Goal: Check status: Check status

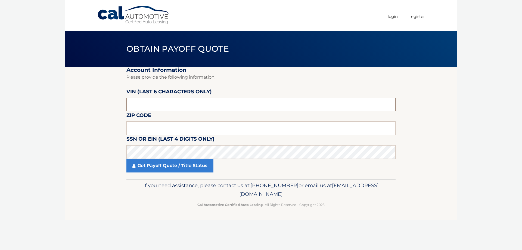
click at [150, 105] on input "text" at bounding box center [261, 105] width 269 height 14
drag, startPoint x: 150, startPoint y: 105, endPoint x: 126, endPoint y: 101, distance: 24.3
click at [126, 101] on section "Account Information Please provide the following information. [PERSON_NAME] (la…" at bounding box center [261, 123] width 392 height 112
type input "565174"
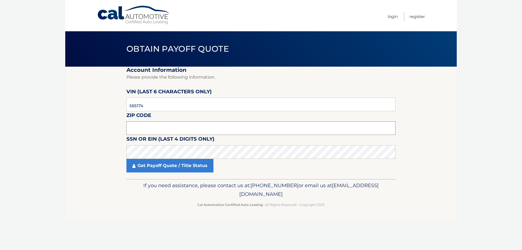
click at [160, 126] on input "text" at bounding box center [261, 128] width 269 height 14
click at [165, 165] on link "Get Payoff Quote / Title Status" at bounding box center [170, 166] width 87 height 14
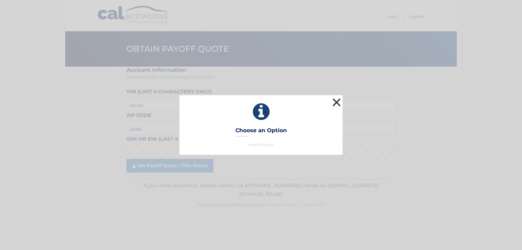
click at [334, 104] on button "×" at bounding box center [336, 102] width 11 height 11
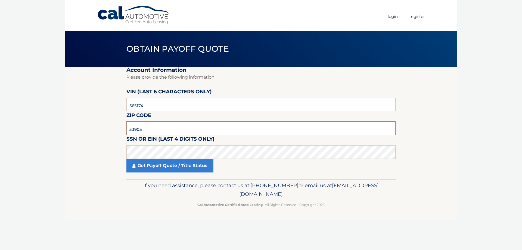
click at [158, 130] on input "33905" at bounding box center [261, 128] width 269 height 14
click at [157, 130] on input "33905" at bounding box center [261, 128] width 269 height 14
click at [171, 166] on link "Get Payoff Quote / Title Status" at bounding box center [170, 166] width 87 height 14
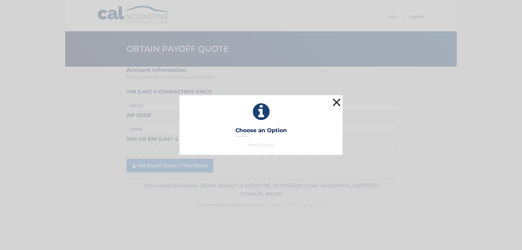
click at [337, 100] on button "×" at bounding box center [336, 102] width 11 height 11
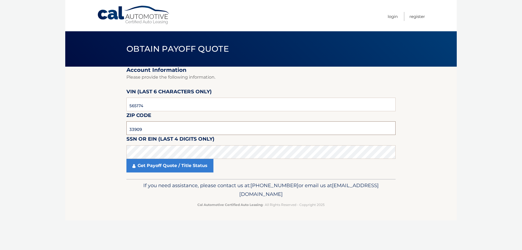
click at [148, 127] on input "33909" at bounding box center [261, 128] width 269 height 14
type input "5"
type input "33905"
drag, startPoint x: 173, startPoint y: 164, endPoint x: 192, endPoint y: 171, distance: 20.5
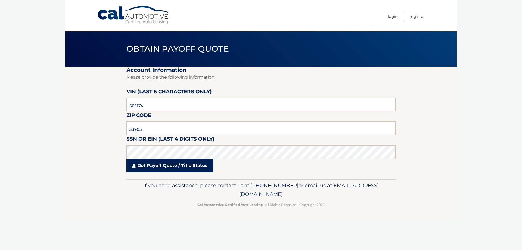
click at [174, 164] on link "Get Payoff Quote / Title Status" at bounding box center [170, 166] width 87 height 14
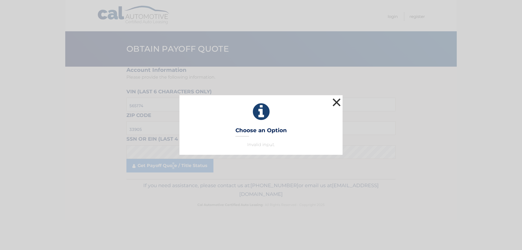
click at [335, 104] on button "×" at bounding box center [336, 102] width 11 height 11
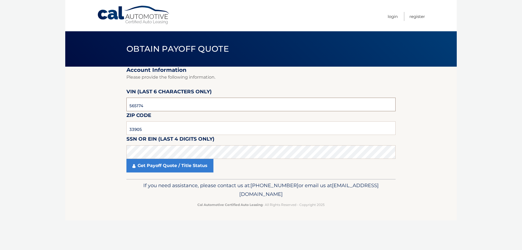
drag, startPoint x: 148, startPoint y: 107, endPoint x: 91, endPoint y: 109, distance: 57.5
click at [86, 108] on section "Account Information Please provide the following information. [PERSON_NAME] (la…" at bounding box center [261, 123] width 392 height 112
drag, startPoint x: 144, startPoint y: 131, endPoint x: 104, endPoint y: 131, distance: 40.3
click at [104, 131] on section "Account Information Please provide the following information. [PERSON_NAME] (la…" at bounding box center [261, 123] width 392 height 112
drag, startPoint x: 166, startPoint y: 168, endPoint x: 338, endPoint y: 141, distance: 173.8
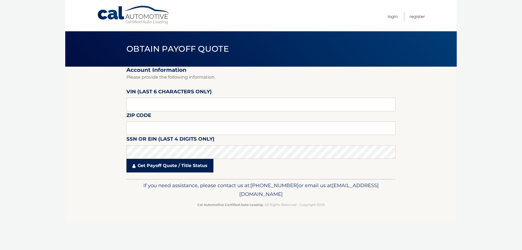
click at [167, 168] on link "Get Payoff Quote / Title Status" at bounding box center [170, 166] width 87 height 14
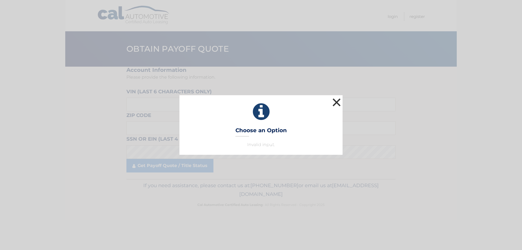
click at [335, 104] on button "×" at bounding box center [336, 102] width 11 height 11
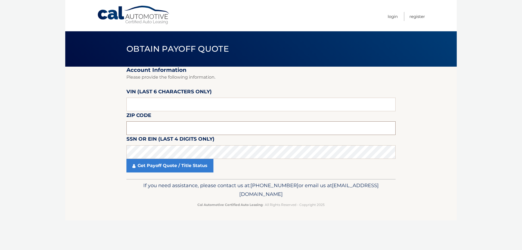
click at [139, 129] on input "text" at bounding box center [261, 128] width 269 height 14
click at [137, 104] on input "text" at bounding box center [261, 105] width 269 height 14
click at [149, 104] on input "text" at bounding box center [261, 105] width 269 height 14
drag, startPoint x: 140, startPoint y: 102, endPoint x: 141, endPoint y: 105, distance: 3.6
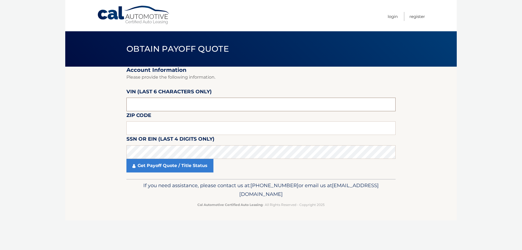
click at [141, 103] on input "text" at bounding box center [261, 105] width 269 height 14
type input "565174"
type input "33905"
click at [151, 166] on link "Get Payoff Quote / Title Status" at bounding box center [170, 166] width 87 height 14
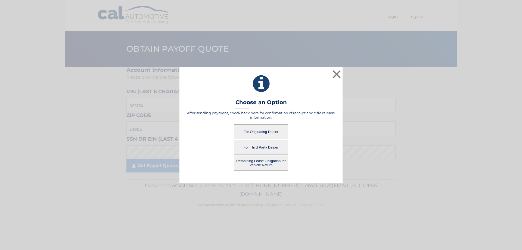
click at [258, 133] on button "For Originating Dealer" at bounding box center [261, 131] width 54 height 15
click at [259, 134] on button "For Originating Dealer" at bounding box center [261, 131] width 54 height 15
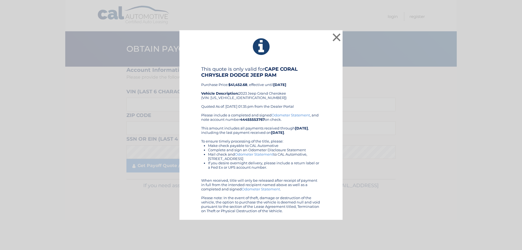
click at [128, 112] on div "× This quote is only valid for CAPE CORAL CHRYSLER DODGE JEEP RAM Purchase Pric…" at bounding box center [261, 125] width 518 height 190
